Goal: Contribute content: Add original content to the website for others to see

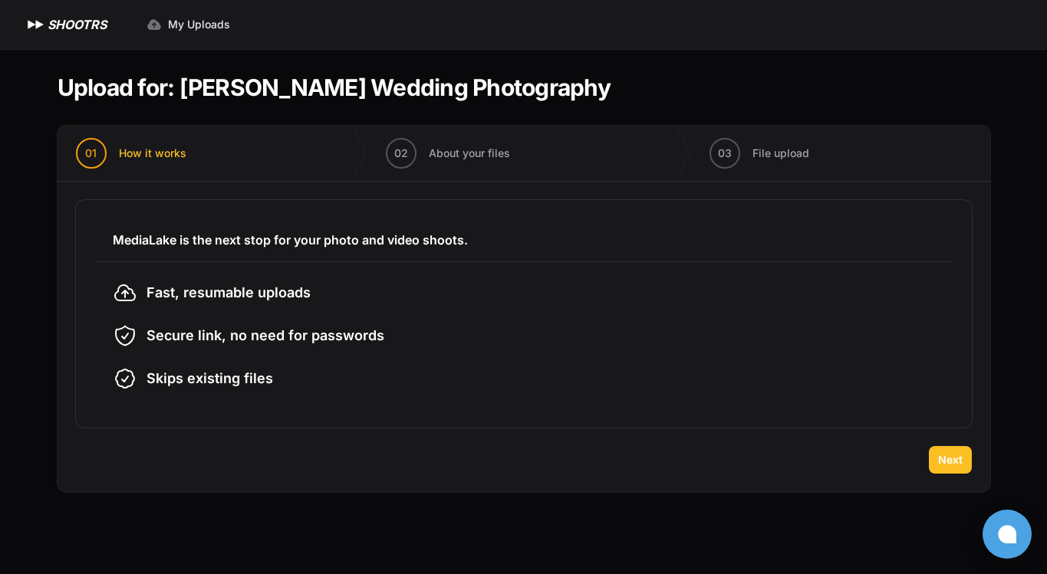
click at [948, 461] on span "Next" at bounding box center [950, 459] width 25 height 15
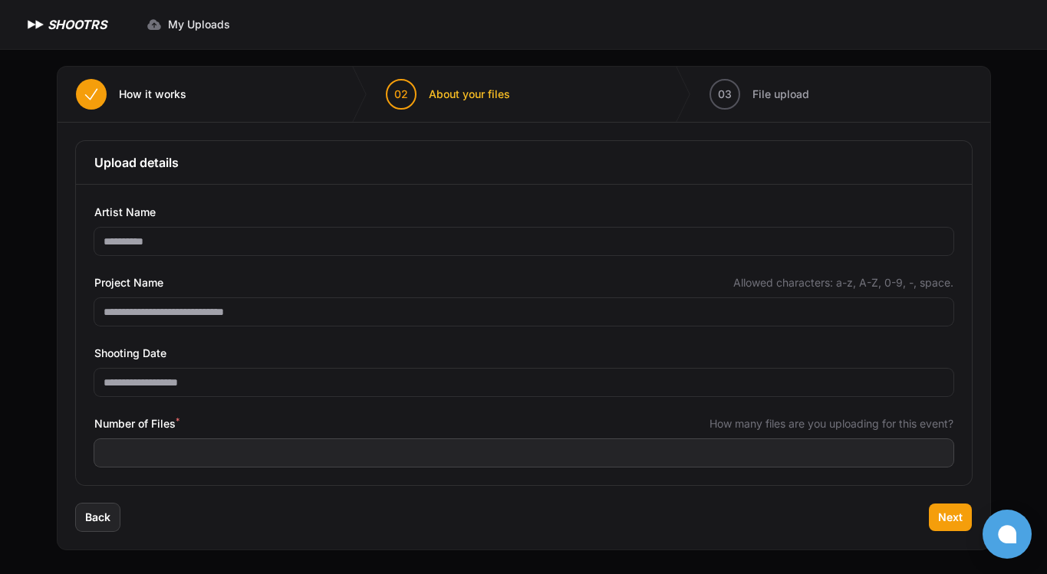
scroll to position [59, 0]
click at [949, 519] on span "Next" at bounding box center [950, 517] width 25 height 15
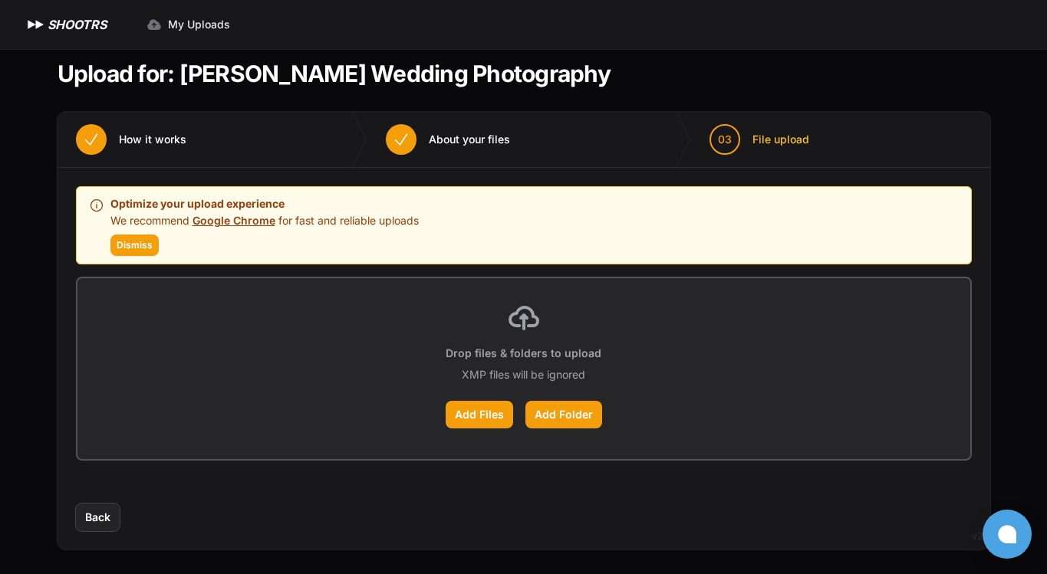
scroll to position [14, 0]
click at [544, 413] on label "Add Folder" at bounding box center [563, 415] width 77 height 28
click at [0, 0] on input "Add Folder" at bounding box center [0, 0] width 0 height 0
click at [578, 413] on label "Add Folder" at bounding box center [563, 415] width 77 height 28
click at [0, 0] on input "Add Folder" at bounding box center [0, 0] width 0 height 0
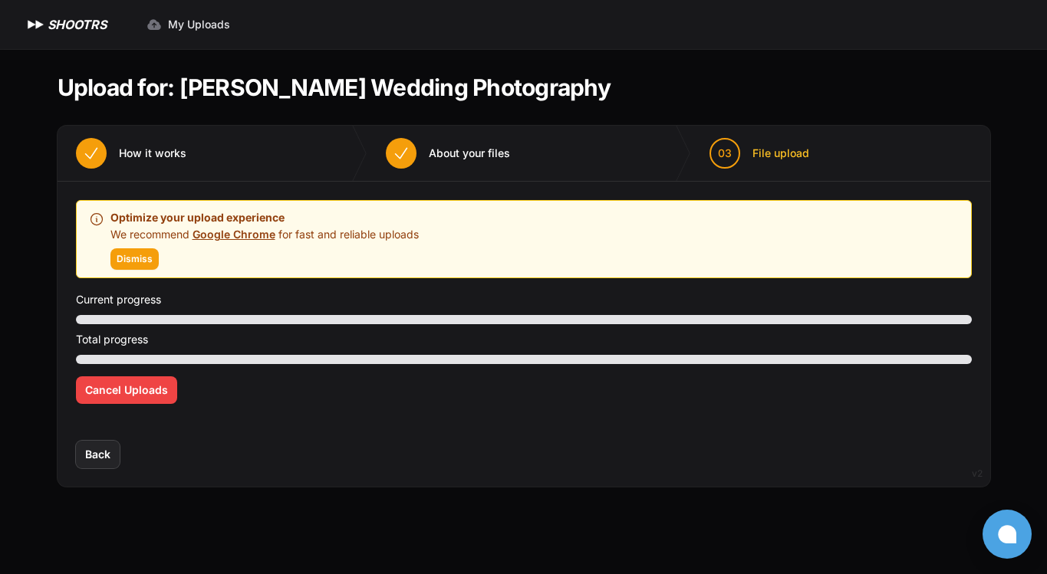
scroll to position [0, 0]
